Goal: Task Accomplishment & Management: Use online tool/utility

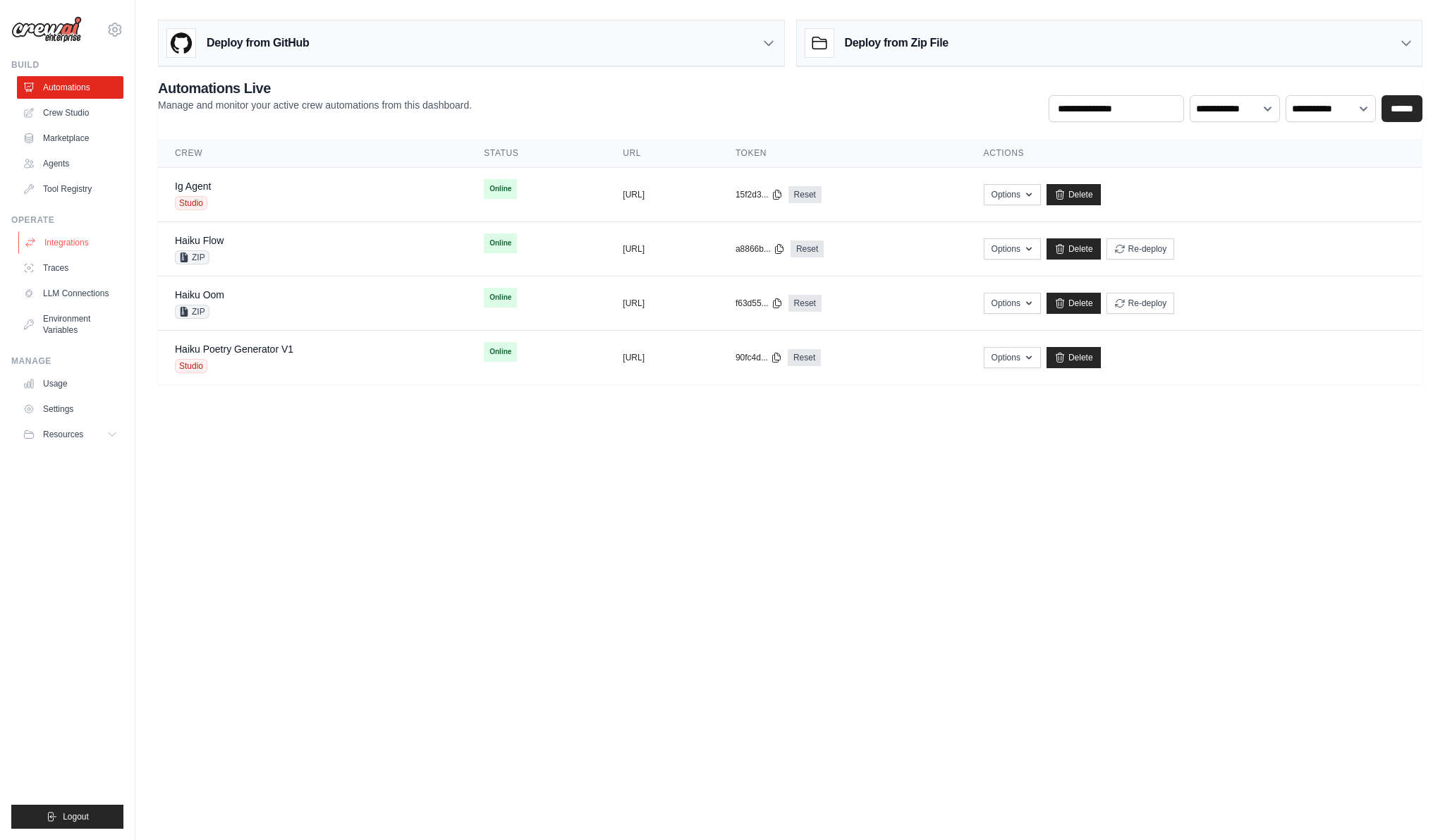
click at [77, 238] on link "Integrations" at bounding box center [71, 243] width 107 height 23
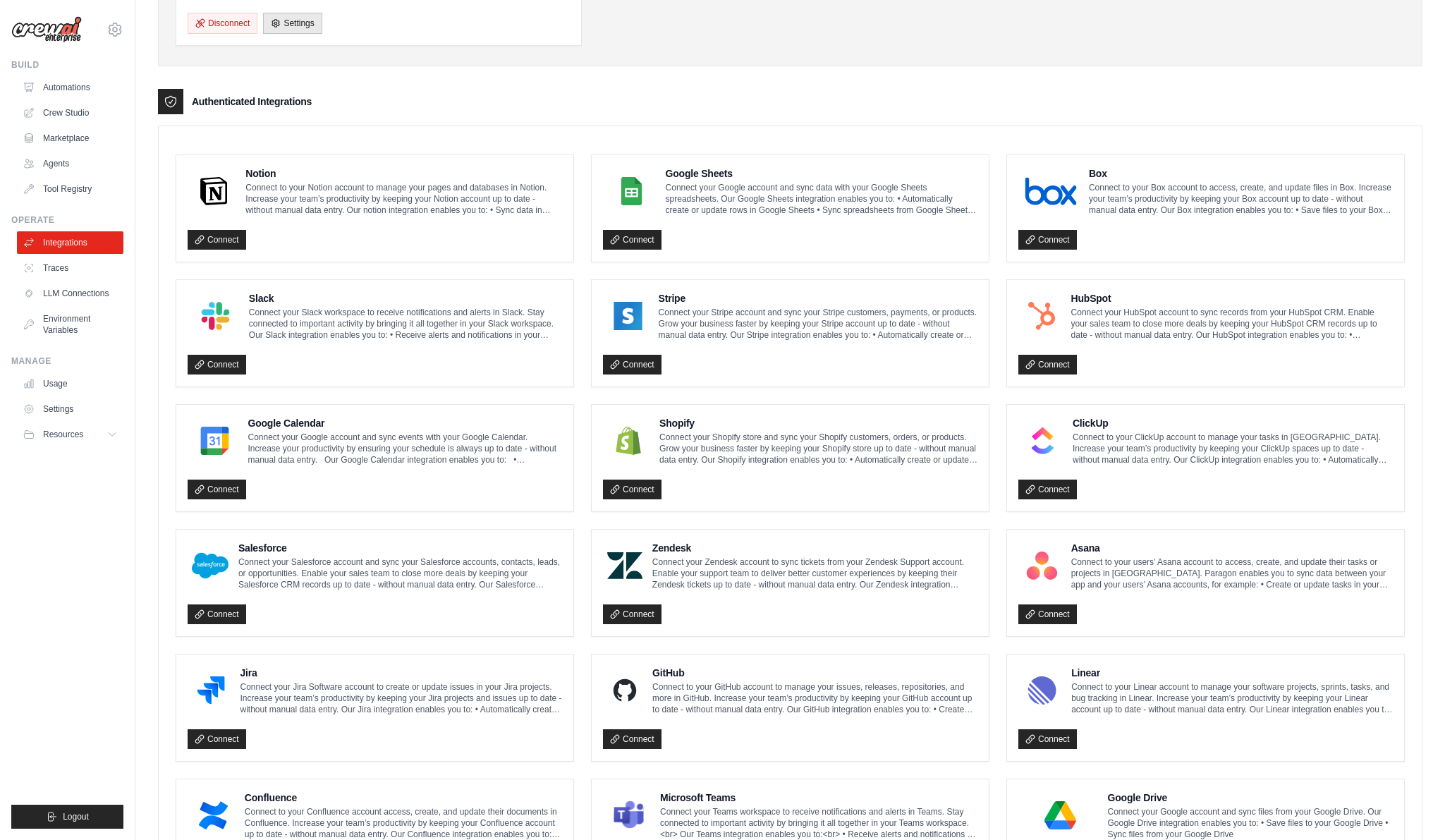
scroll to position [485, 0]
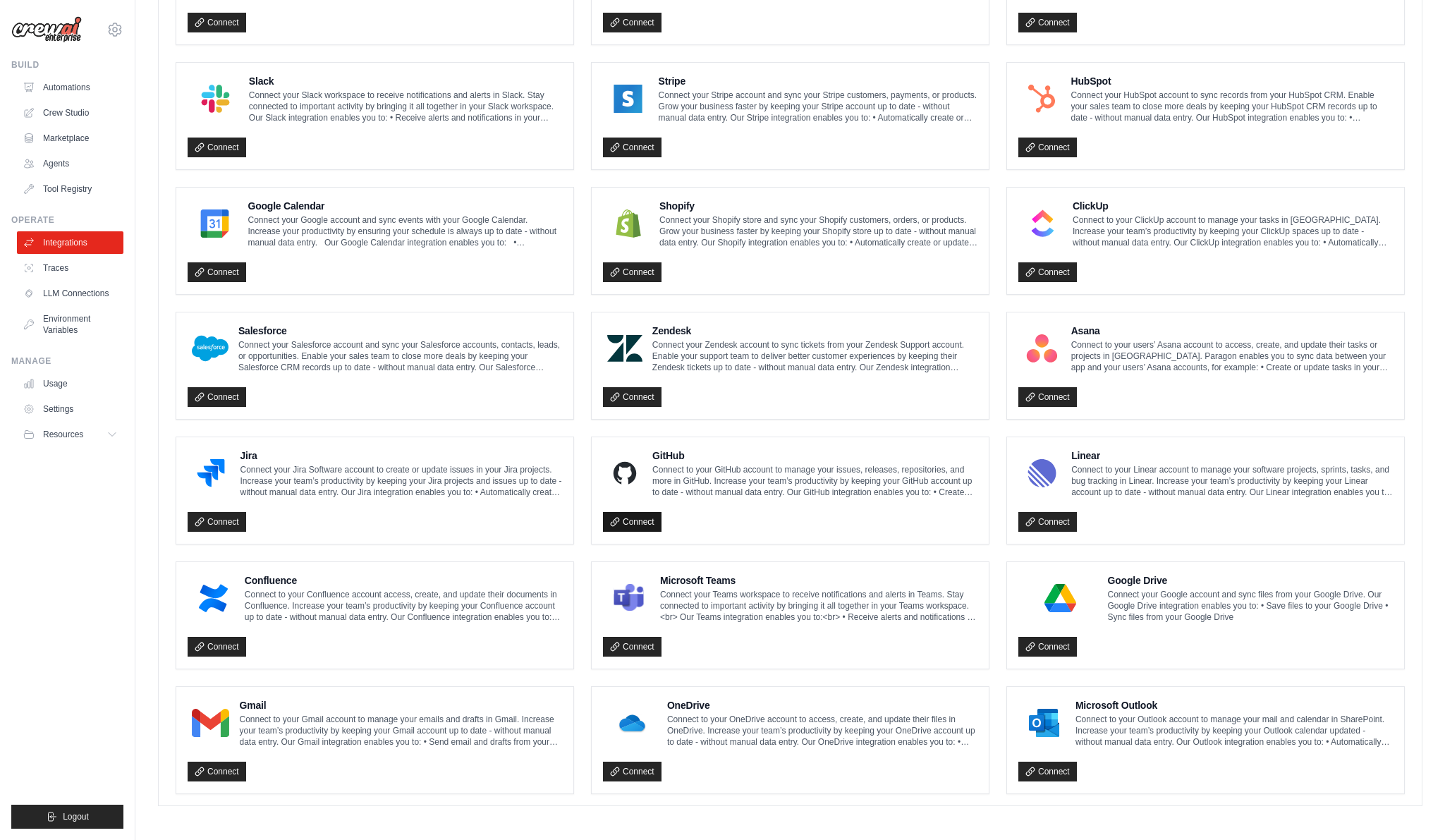
click at [654, 518] on link "Connect" at bounding box center [633, 521] width 59 height 20
drag, startPoint x: 652, startPoint y: 517, endPoint x: 659, endPoint y: 528, distance: 13.0
click at [652, 517] on button "Disconnect" at bounding box center [637, 522] width 69 height 21
click at [646, 522] on link "Connect" at bounding box center [633, 521] width 59 height 20
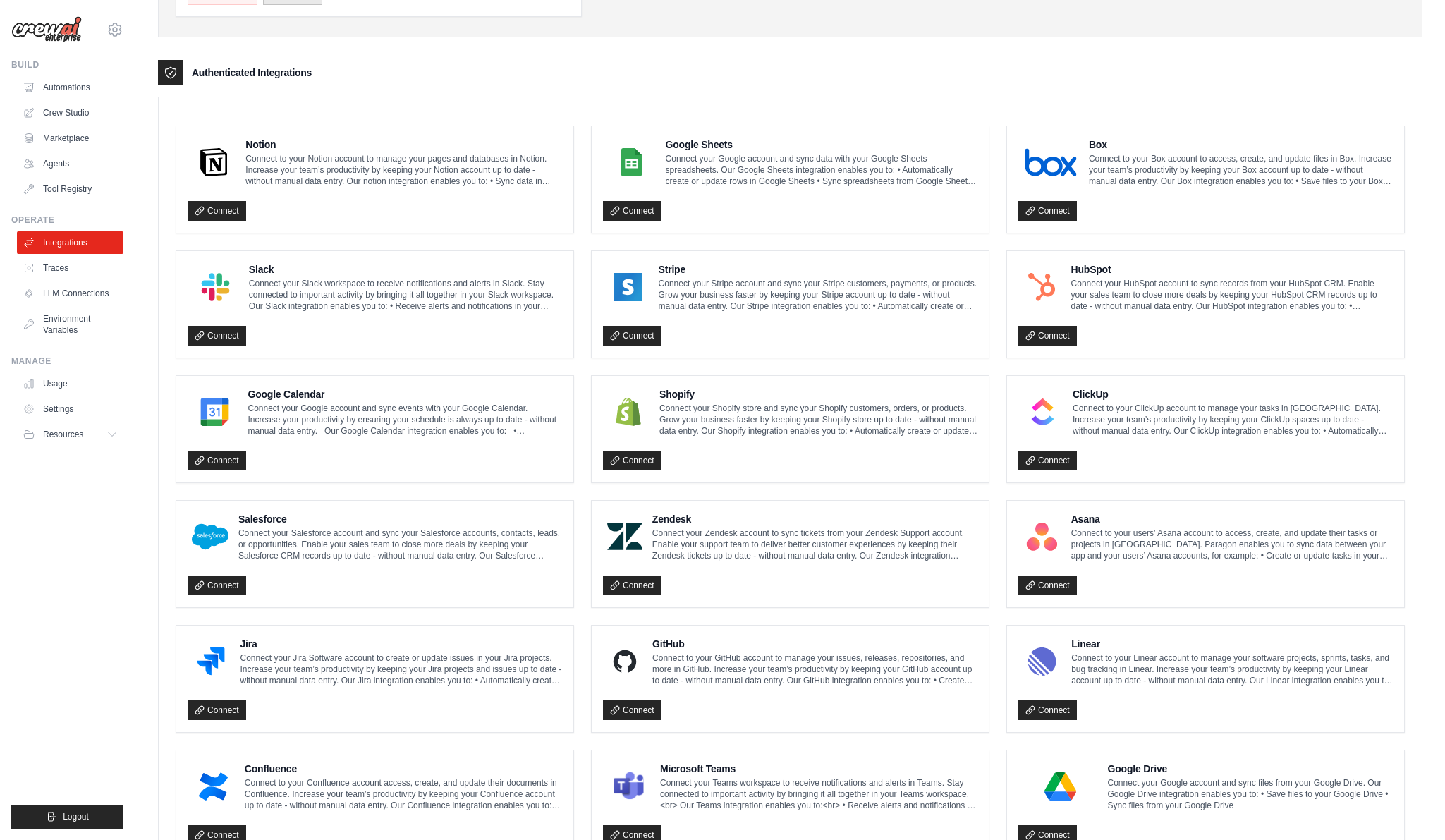
scroll to position [350, 0]
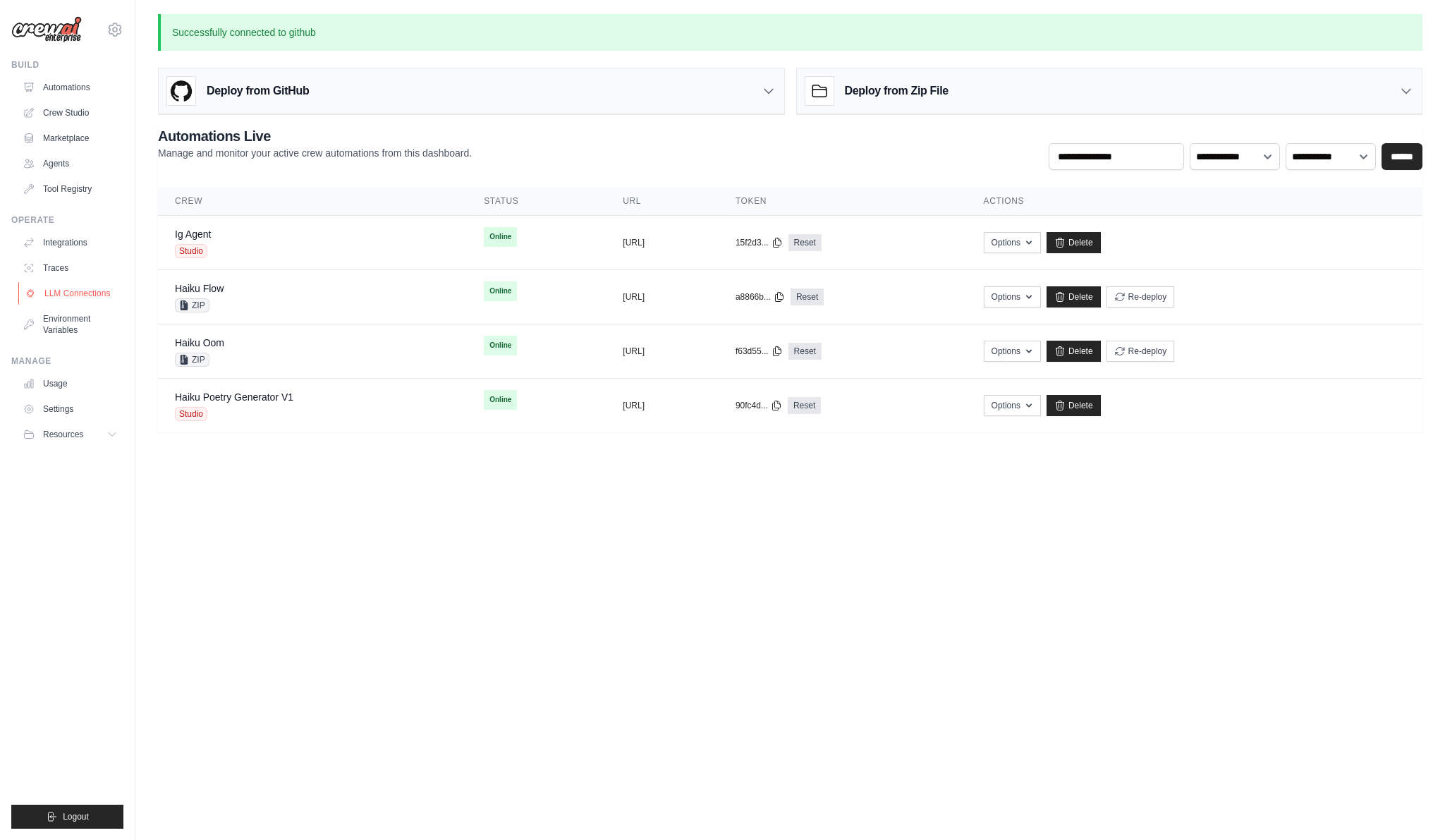
click at [103, 300] on link "LLM Connections" at bounding box center [71, 294] width 107 height 23
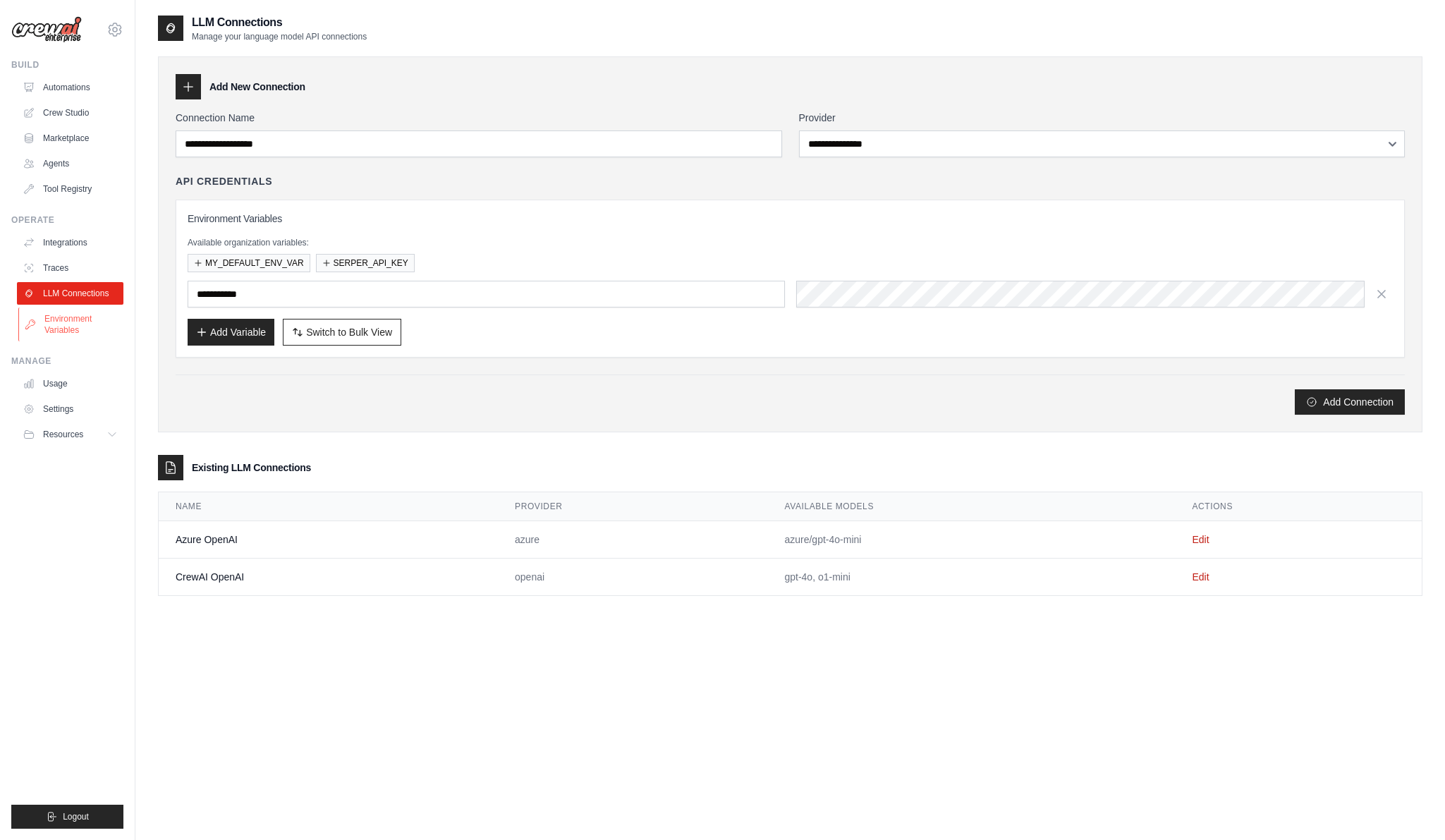
click at [75, 330] on link "Environment Variables" at bounding box center [71, 324] width 107 height 34
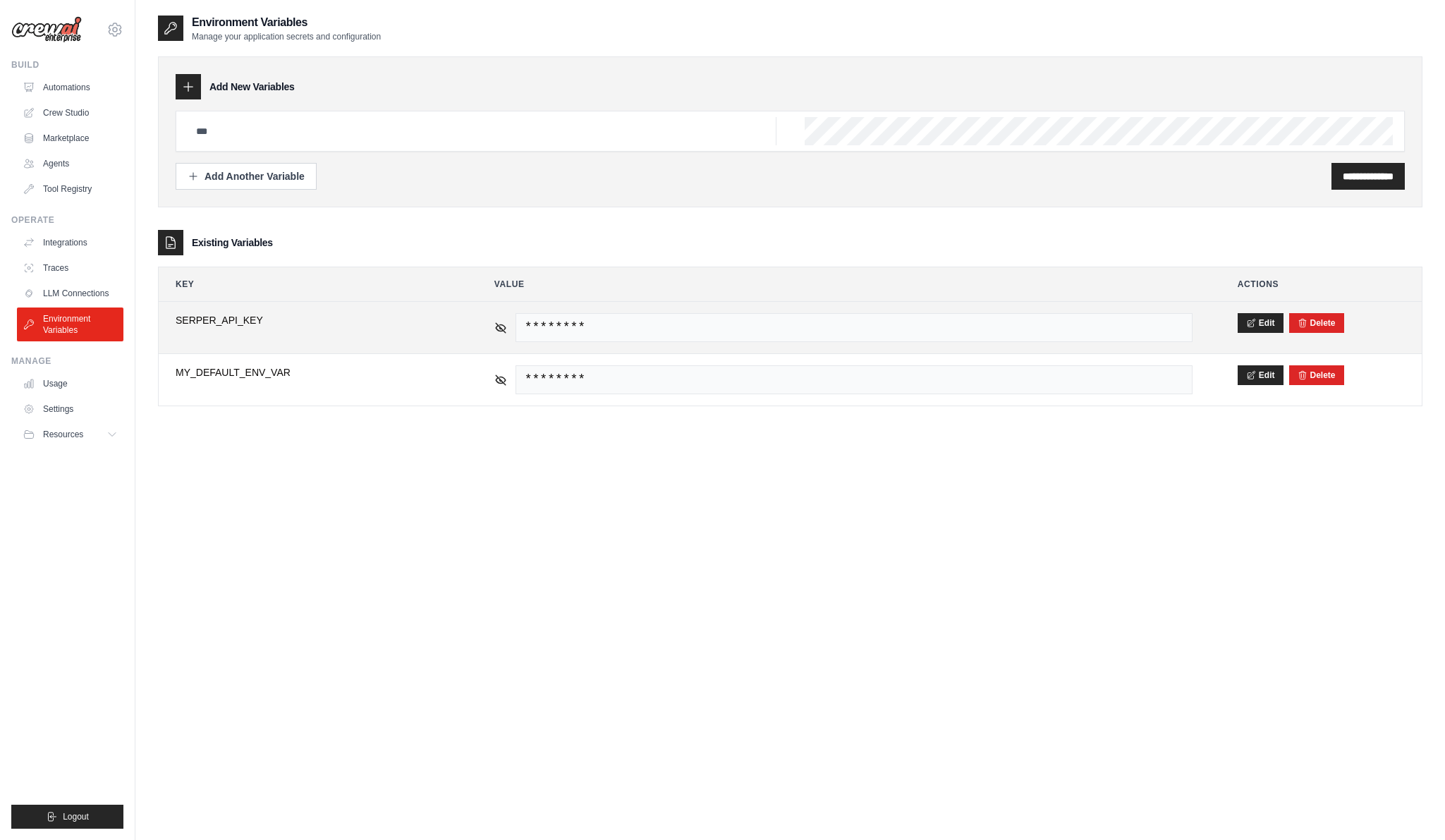
click at [289, 334] on td "**********" at bounding box center [312, 327] width 307 height 51
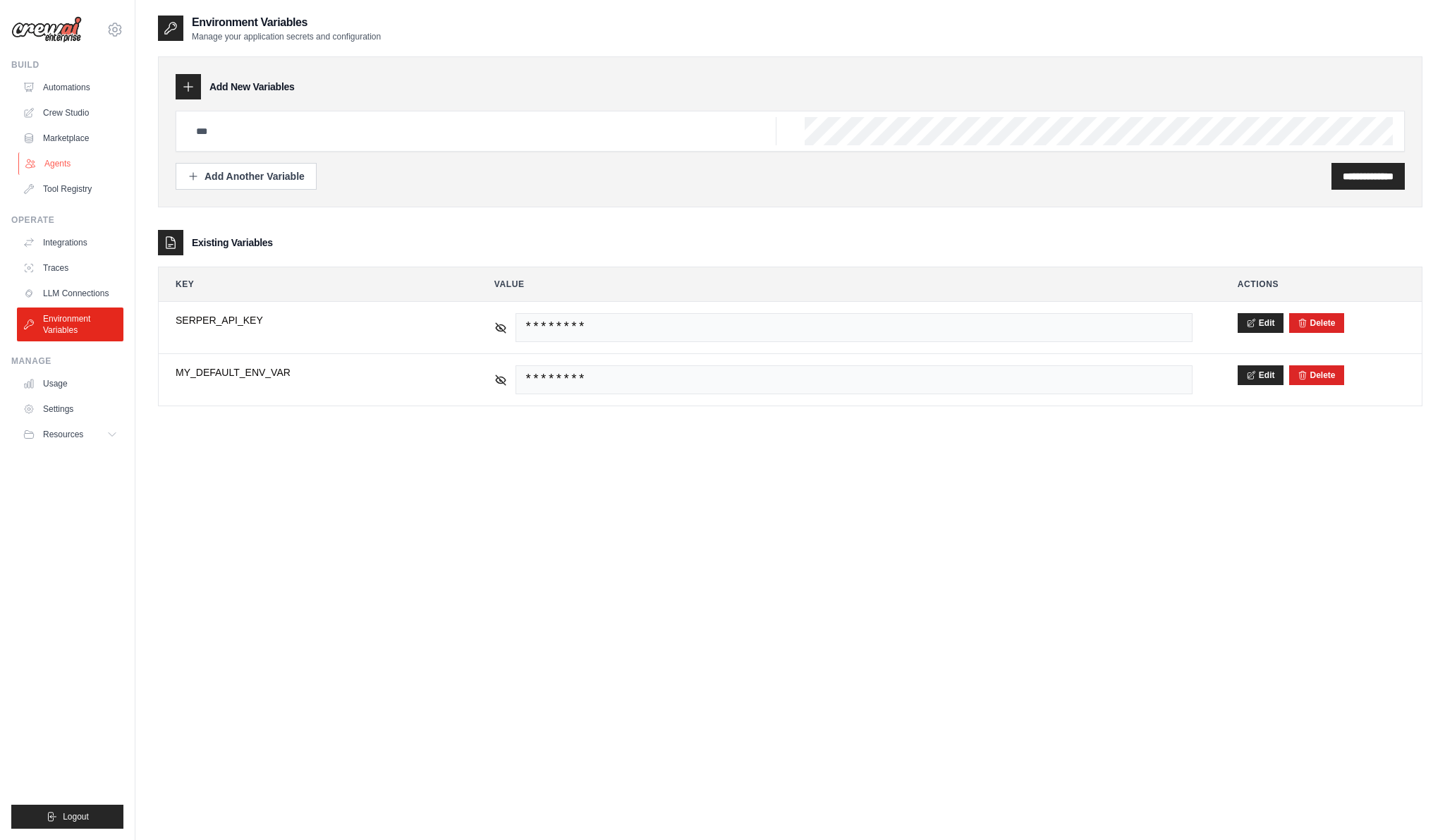
click at [93, 172] on link "Agents" at bounding box center [71, 164] width 107 height 23
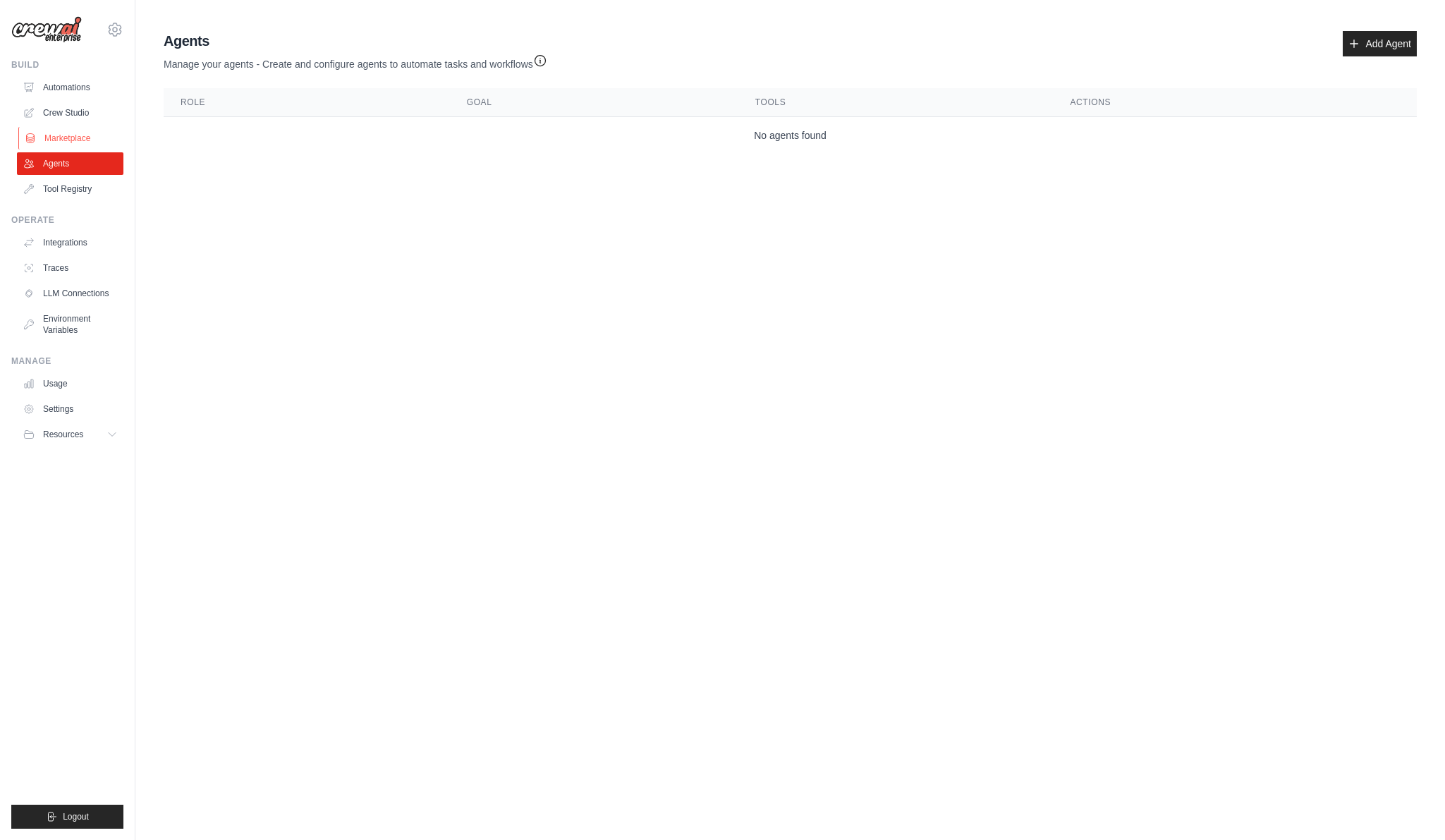
click at [84, 127] on link "Marketplace" at bounding box center [71, 138] width 107 height 23
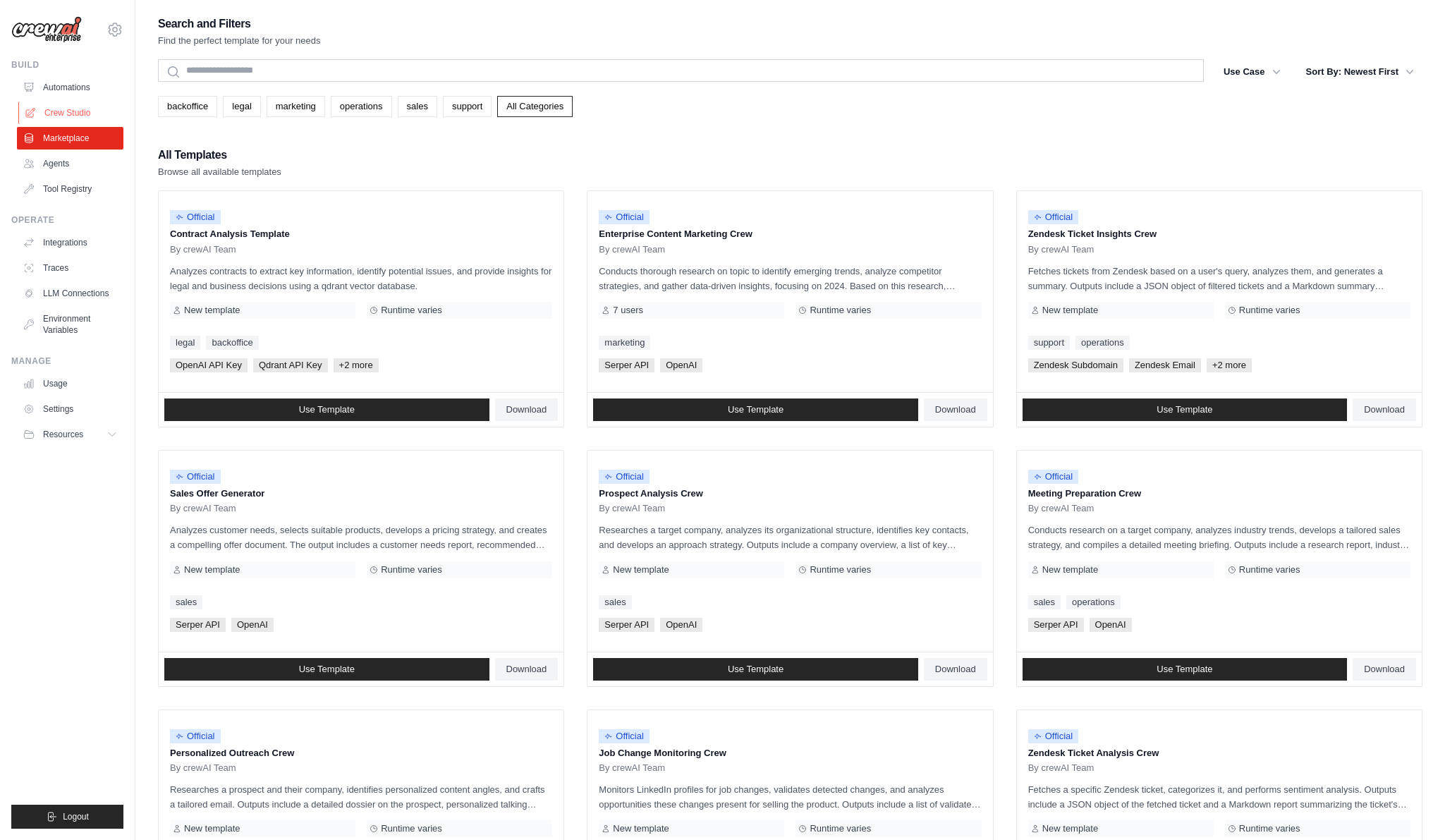
click at [82, 113] on link "Crew Studio" at bounding box center [71, 113] width 107 height 23
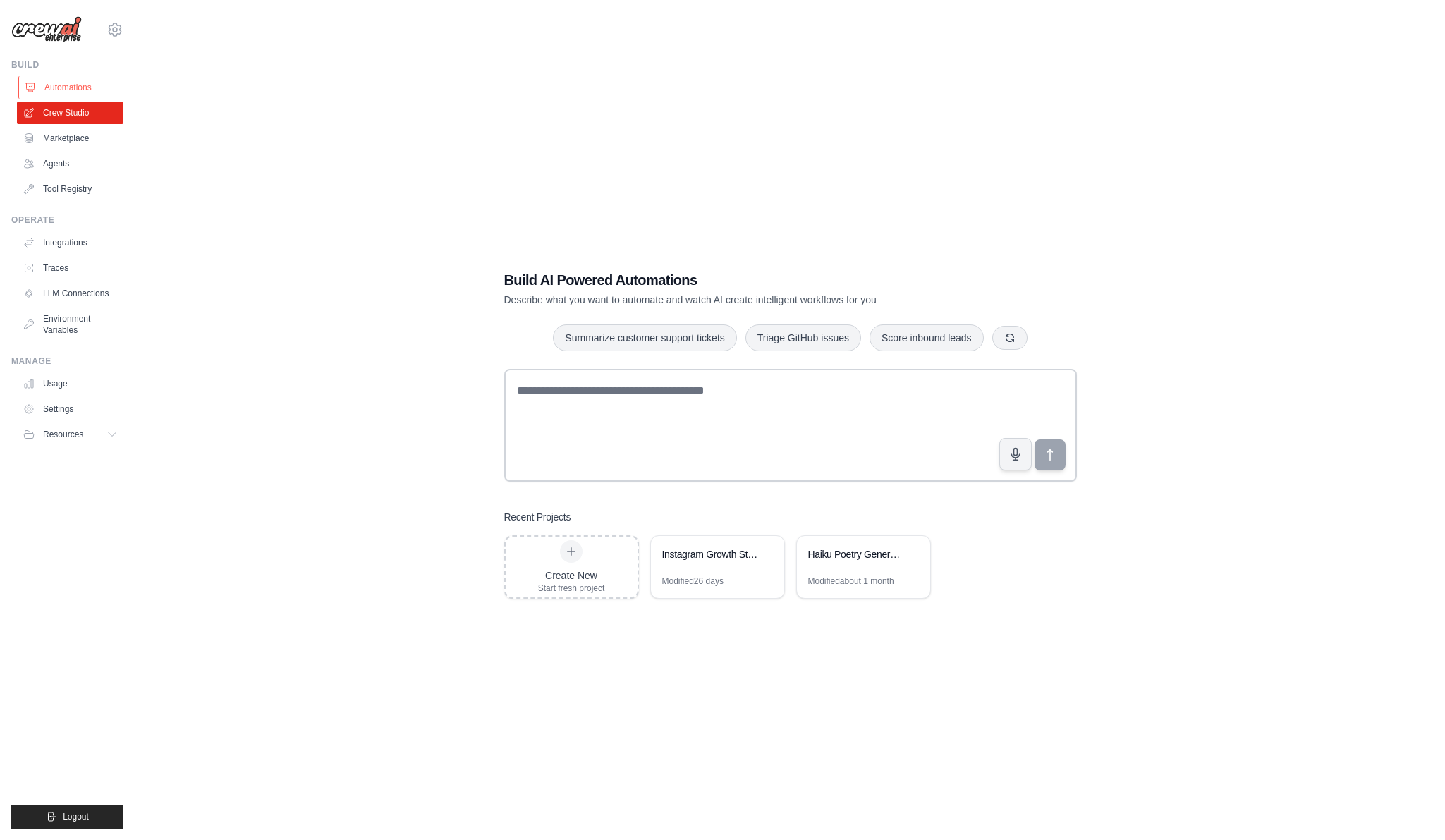
click at [79, 97] on link "Automations" at bounding box center [71, 88] width 107 height 23
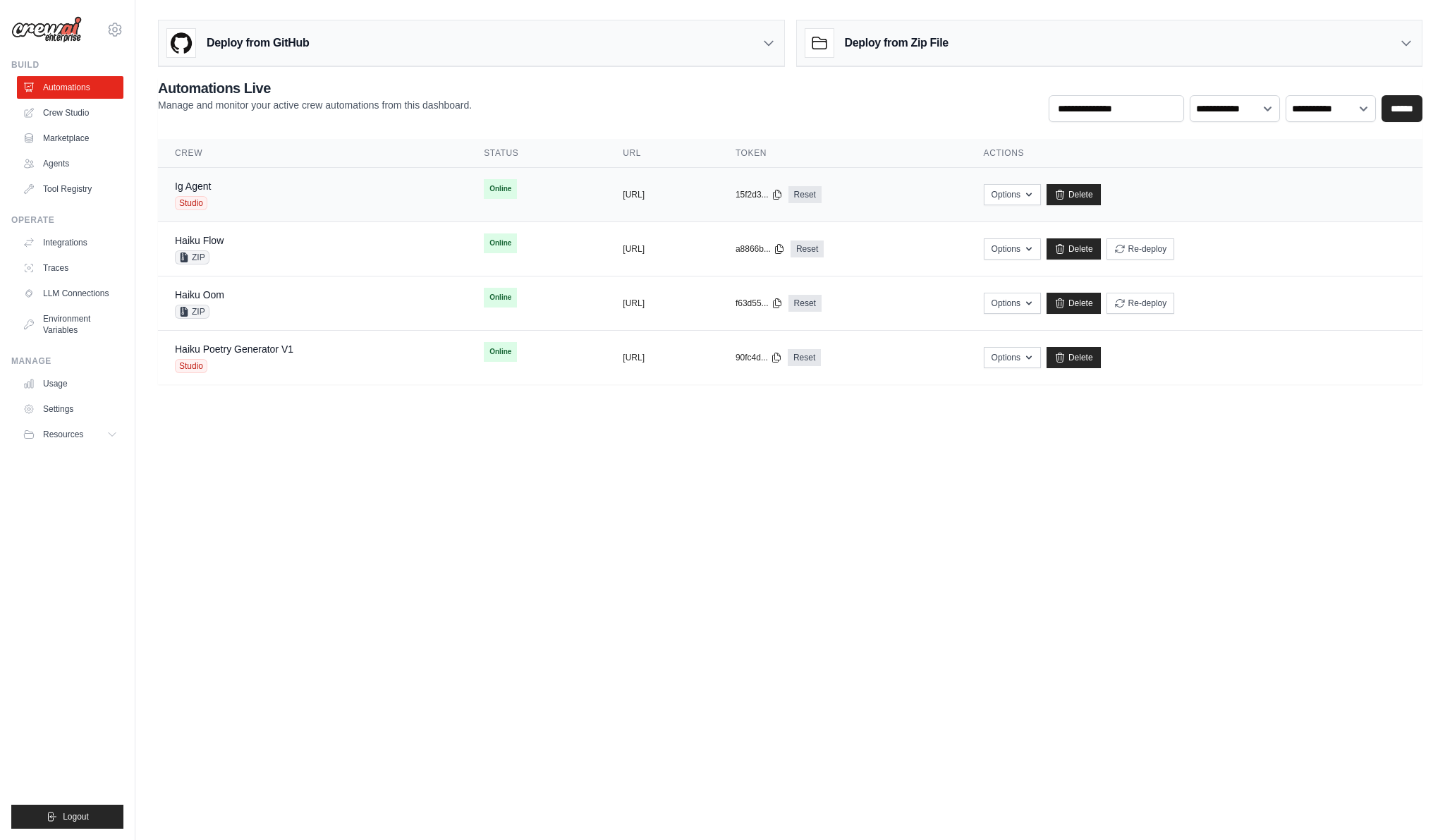
click at [391, 199] on div "Ig Agent Studio" at bounding box center [312, 194] width 275 height 31
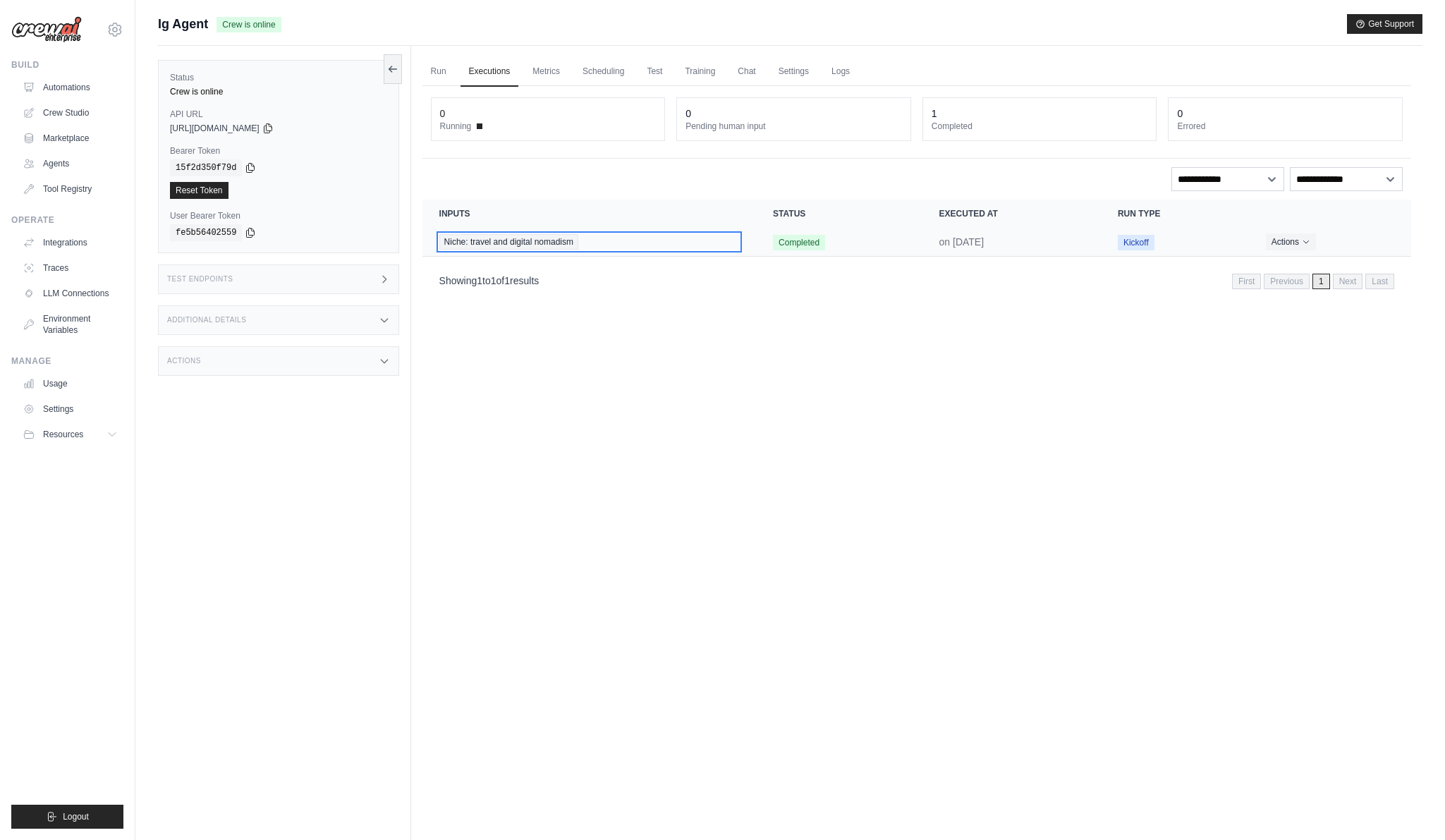
click at [538, 243] on span "Niche: travel and digital nomadism" at bounding box center [509, 242] width 139 height 15
